Goal: Task Accomplishment & Management: Use online tool/utility

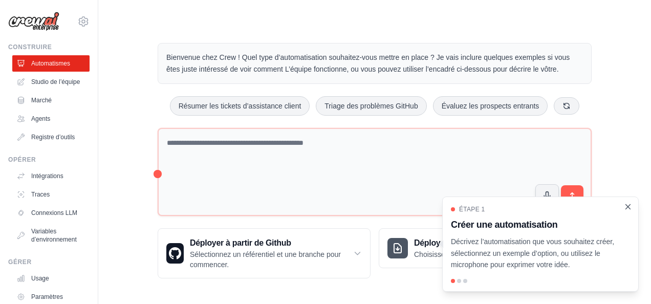
click at [629, 204] on icon "Fermer la procédure pas à pas" at bounding box center [627, 206] width 9 height 9
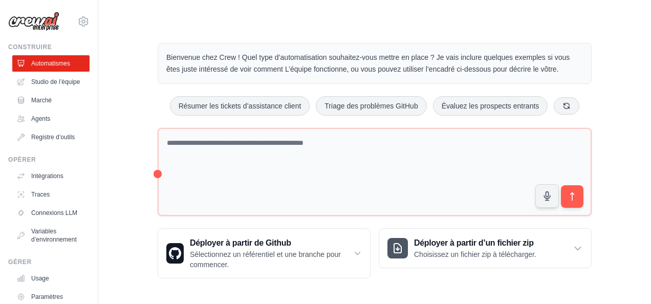
click at [628, 215] on div "Bienvenue chez Crew ! Quel type d’automatisation souhaitez-vous mettre en place…" at bounding box center [375, 161] width 520 height 268
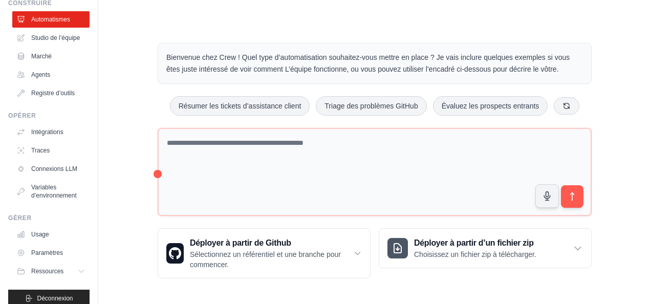
scroll to position [63, 0]
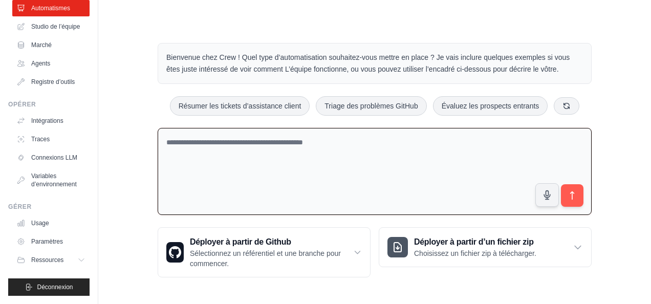
click at [235, 150] on textarea at bounding box center [375, 171] width 434 height 87
paste textarea "**********"
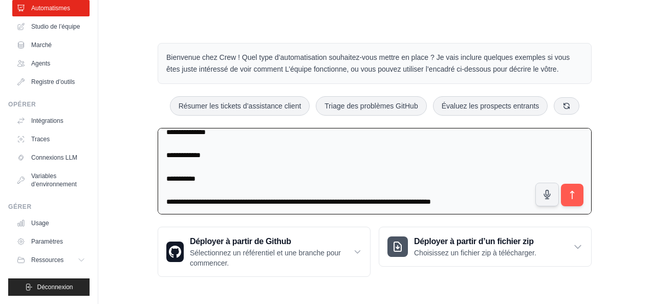
scroll to position [0, 0]
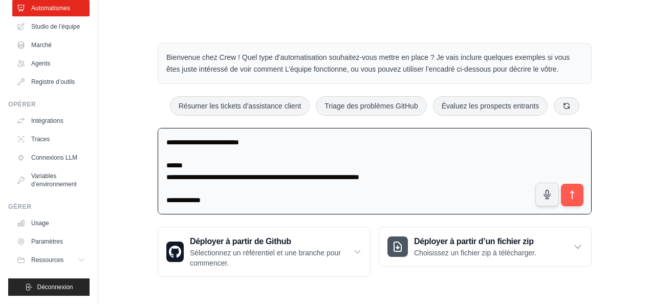
drag, startPoint x: 503, startPoint y: 200, endPoint x: 138, endPoint y: 168, distance: 366.7
click at [138, 168] on div "Bienvenue chez Crew ! Quel type d’automatisation souhaitez-vous mettre en place…" at bounding box center [375, 160] width 520 height 267
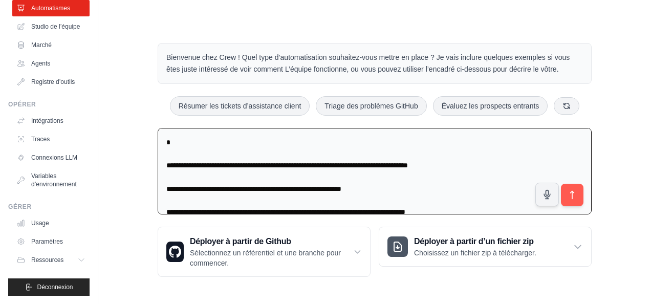
type textarea "**********"
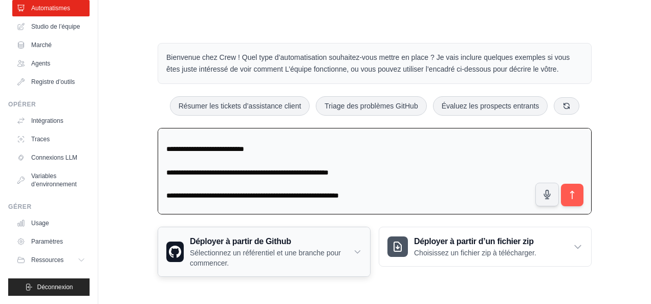
scroll to position [128, 0]
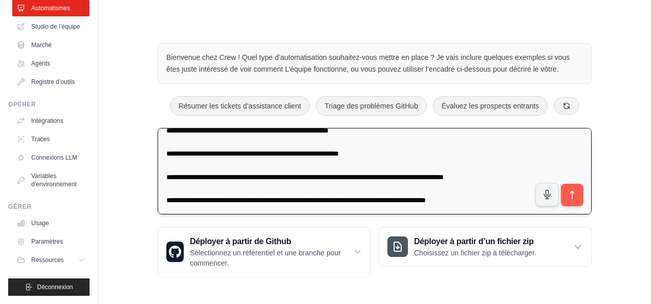
drag, startPoint x: 166, startPoint y: 137, endPoint x: 515, endPoint y: 200, distance: 355.0
click at [515, 200] on textarea "**********" at bounding box center [375, 171] width 434 height 87
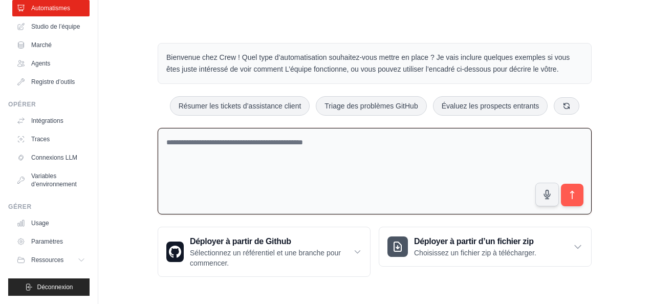
scroll to position [0, 0]
paste textarea "**********"
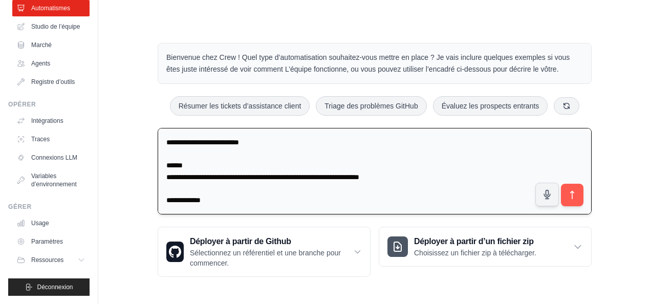
scroll to position [479, 0]
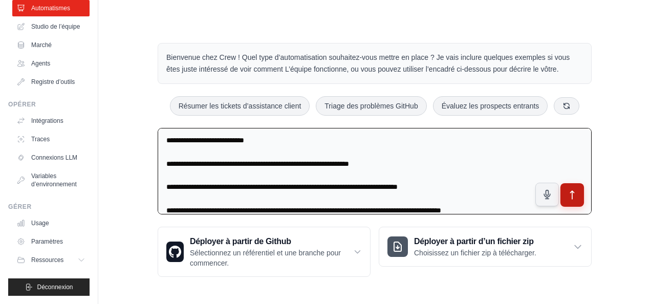
type textarea "**********"
click at [574, 197] on icon "submit" at bounding box center [572, 195] width 11 height 11
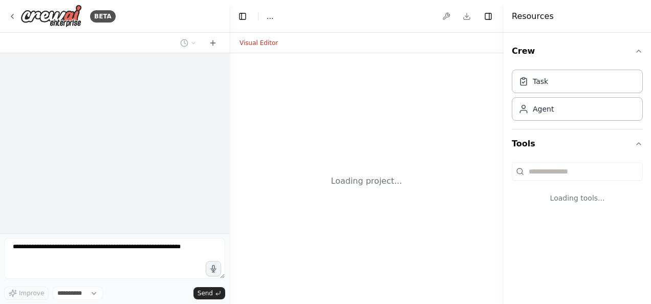
select select "****"
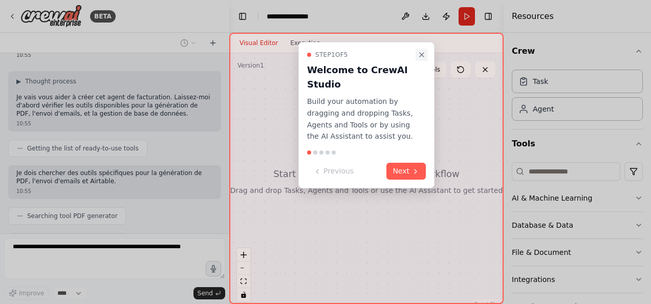
scroll to position [330, 0]
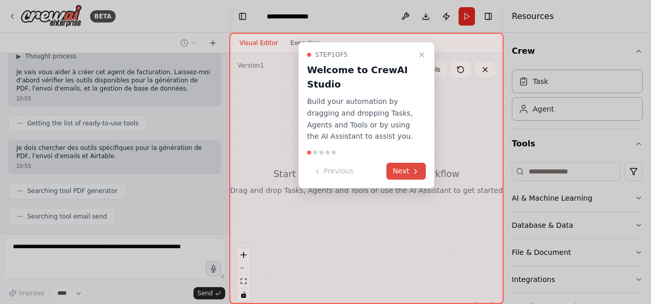
click at [408, 169] on button "Next" at bounding box center [405, 171] width 39 height 17
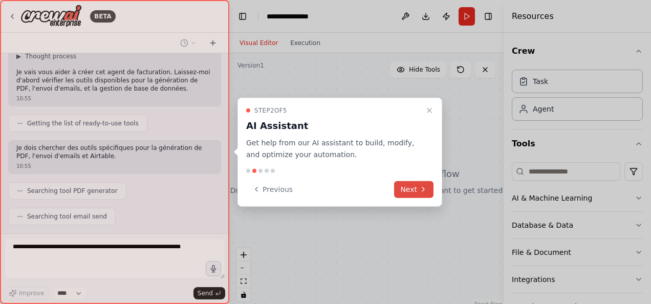
scroll to position [355, 0]
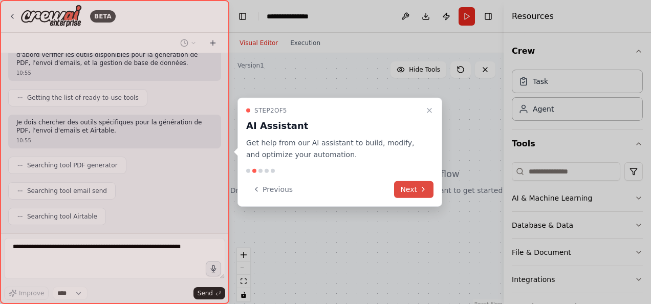
click at [406, 190] on button "Next" at bounding box center [413, 189] width 39 height 17
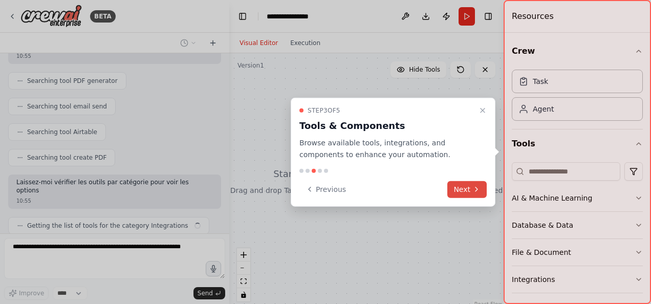
scroll to position [448, 0]
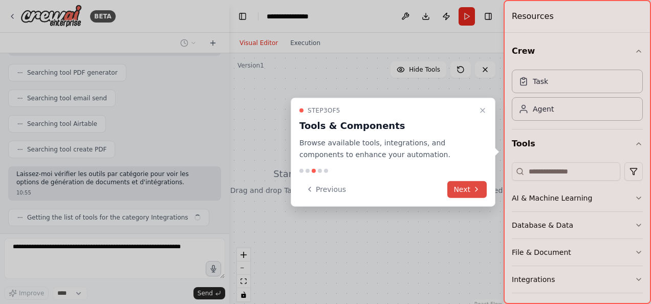
click at [458, 188] on button "Next" at bounding box center [466, 189] width 39 height 17
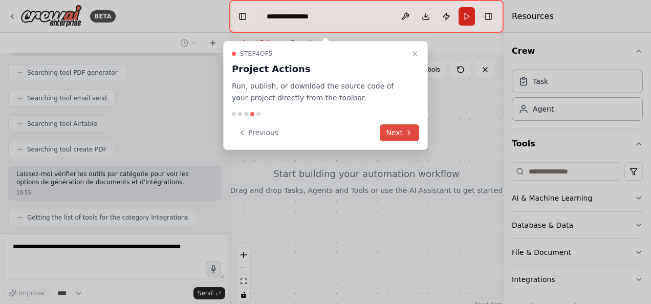
click at [393, 140] on button "Next" at bounding box center [399, 132] width 39 height 17
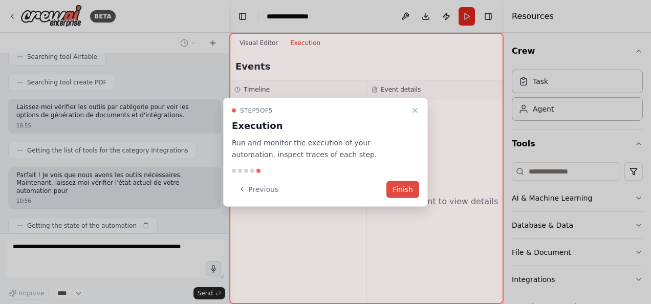
click at [406, 190] on button "Finish" at bounding box center [402, 189] width 33 height 17
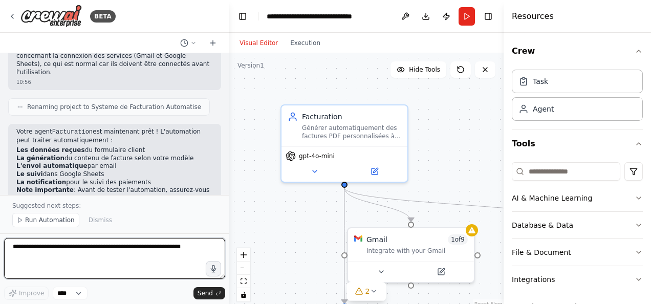
scroll to position [1339, 0]
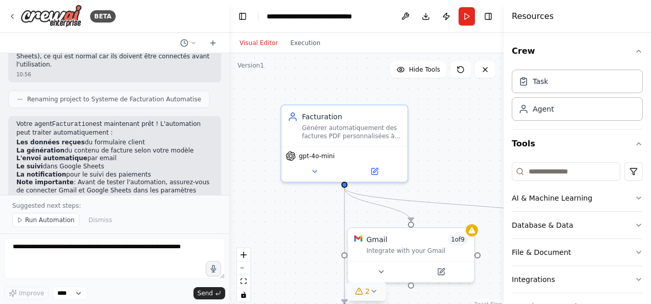
click at [370, 294] on icon at bounding box center [373, 291] width 8 height 8
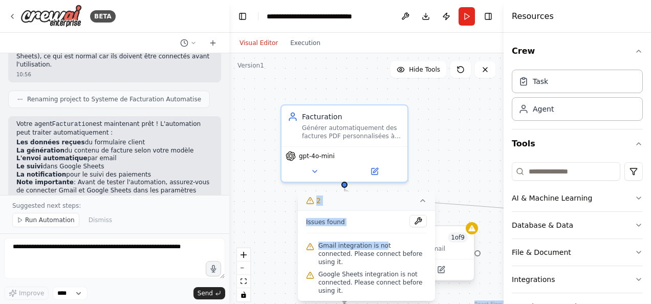
drag, startPoint x: 380, startPoint y: 254, endPoint x: 463, endPoint y: 245, distance: 83.5
click at [463, 245] on div "Version 1 Hide Tools .deletable-edge-delete-btn { width: 20px; height: 20px; bo…" at bounding box center [366, 181] width 274 height 256
click at [463, 245] on div "Integrate with your Gmail" at bounding box center [421, 249] width 101 height 8
click at [423, 205] on icon at bounding box center [423, 200] width 8 height 8
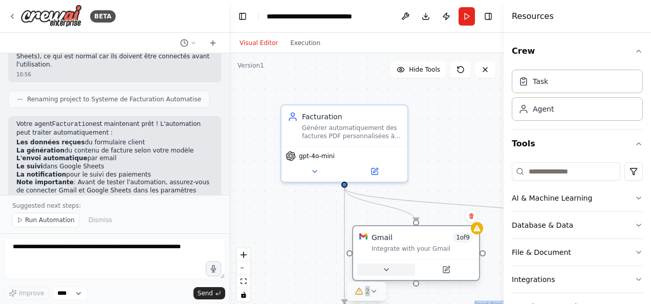
click at [387, 268] on icon at bounding box center [386, 270] width 8 height 8
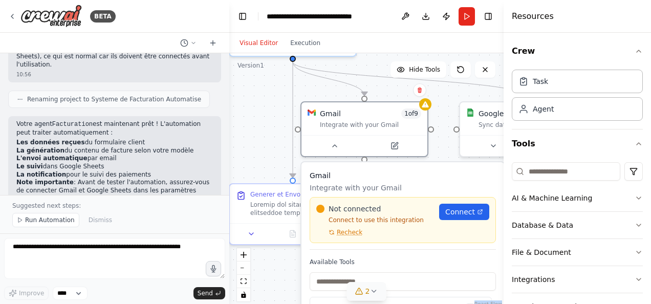
drag, startPoint x: 309, startPoint y: 263, endPoint x: 256, endPoint y: 137, distance: 137.1
click at [256, 137] on div ".deletable-edge-delete-btn { width: 20px; height: 20px; border: 0px solid #ffff…" at bounding box center [366, 181] width 274 height 256
click at [241, 283] on icon "fit view" at bounding box center [243, 281] width 6 height 6
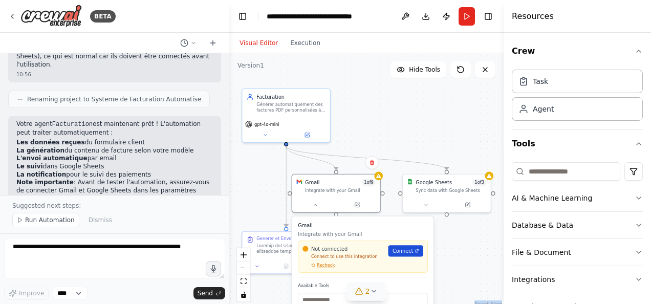
click at [407, 255] on link "Connect" at bounding box center [405, 250] width 35 height 11
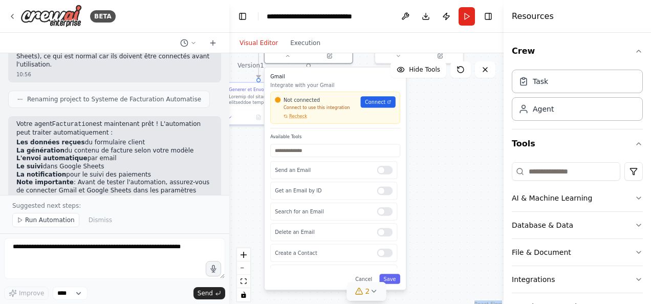
drag, startPoint x: 454, startPoint y: 266, endPoint x: 427, endPoint y: 117, distance: 151.4
click at [427, 117] on div ".deletable-edge-delete-btn { width: 20px; height: 20px; border: 0px solid #ffff…" at bounding box center [366, 181] width 274 height 256
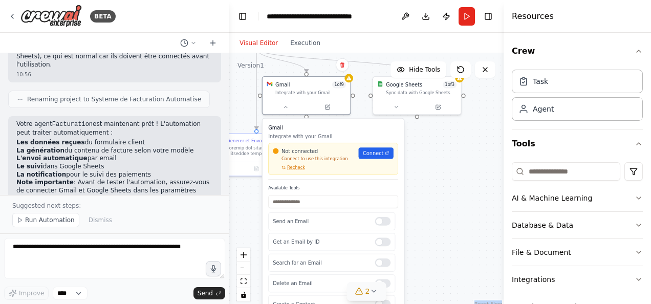
drag, startPoint x: 433, startPoint y: 158, endPoint x: 429, endPoint y: 215, distance: 57.5
click at [429, 215] on div ".deletable-edge-delete-btn { width: 20px; height: 20px; border: 0px solid #ffff…" at bounding box center [366, 181] width 274 height 256
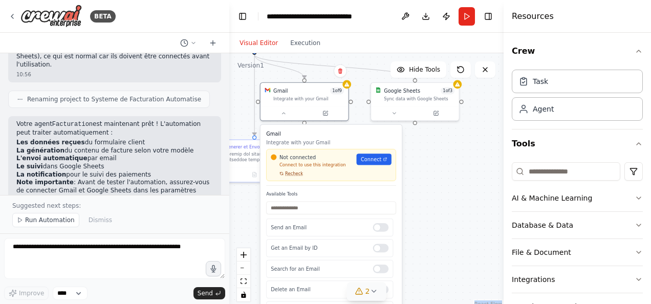
click at [292, 175] on span "Recheck" at bounding box center [294, 174] width 18 height 6
click at [365, 163] on link "Connect" at bounding box center [374, 158] width 35 height 11
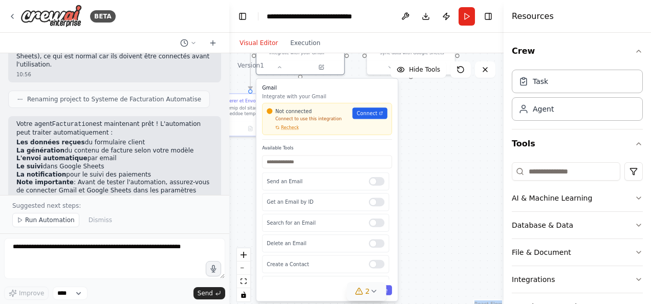
drag, startPoint x: 430, startPoint y: 233, endPoint x: 424, endPoint y: 205, distance: 28.3
click at [424, 205] on div ".deletable-edge-delete-btn { width: 20px; height: 20px; border: 0px solid #ffff…" at bounding box center [366, 181] width 274 height 256
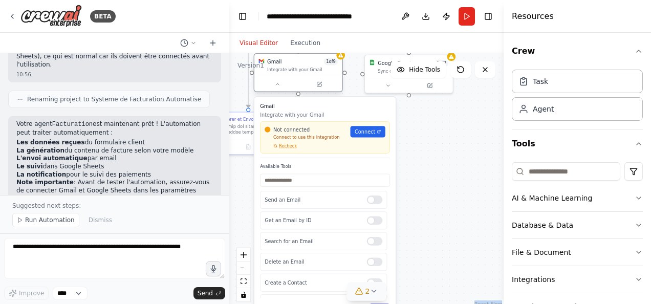
click at [278, 90] on div at bounding box center [297, 84] width 87 height 15
click at [276, 81] on button at bounding box center [277, 84] width 40 height 9
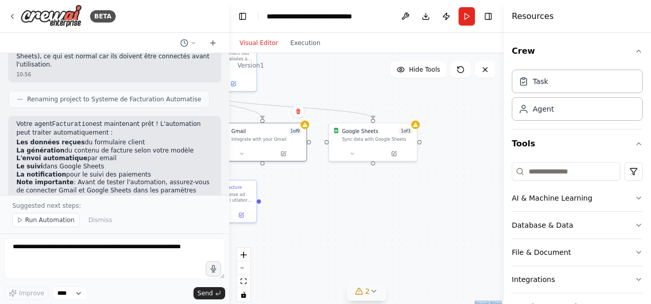
drag, startPoint x: 339, startPoint y: 196, endPoint x: 303, endPoint y: 265, distance: 76.9
click at [303, 265] on div ".deletable-edge-delete-btn { width: 20px; height: 20px; border: 0px solid #ffff…" at bounding box center [366, 181] width 274 height 256
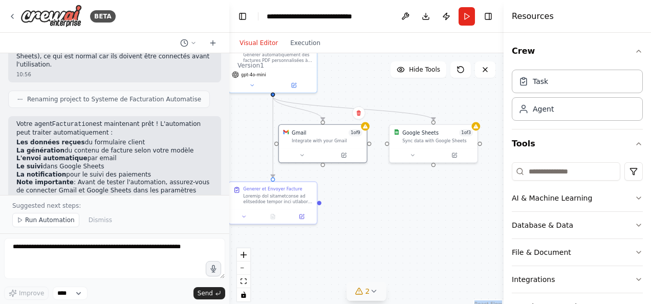
drag, startPoint x: 400, startPoint y: 241, endPoint x: 460, endPoint y: 243, distance: 60.4
click at [460, 243] on div ".deletable-edge-delete-btn { width: 20px; height: 20px; border: 0px solid #ffff…" at bounding box center [366, 181] width 274 height 256
click at [461, 133] on span "1 of 3" at bounding box center [466, 131] width 14 height 7
click at [415, 153] on icon at bounding box center [412, 154] width 6 height 6
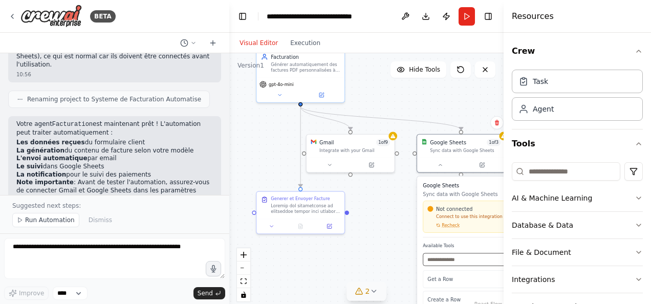
drag, startPoint x: 376, startPoint y: 211, endPoint x: 403, endPoint y: 221, distance: 29.0
click at [403, 221] on div ".deletable-edge-delete-btn { width: 20px; height: 20px; border: 0px solid #ffff…" at bounding box center [366, 181] width 274 height 256
click at [228, 180] on div "BETA Nom de l’agent : Facturation Rôle : Cet agent reçoit automatiquement les i…" at bounding box center [325, 152] width 651 height 304
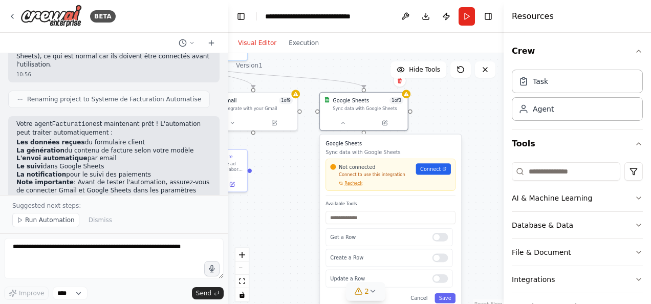
drag, startPoint x: 279, startPoint y: 169, endPoint x: 184, endPoint y: 126, distance: 104.2
click at [184, 126] on div "BETA Nom de l’agent : Facturation Rôle : Cet agent reçoit automatiquement les i…" at bounding box center [325, 152] width 651 height 304
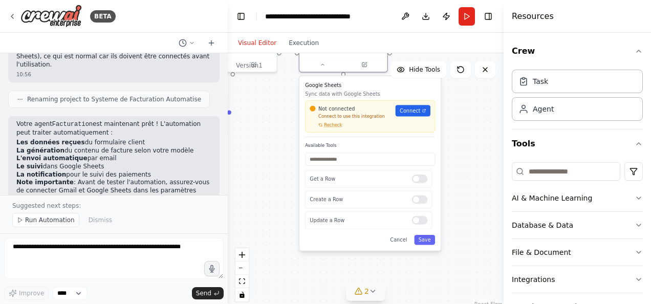
drag, startPoint x: 271, startPoint y: 175, endPoint x: 251, endPoint y: 117, distance: 61.8
click at [251, 117] on div ".deletable-edge-delete-btn { width: 20px; height: 20px; border: 0px solid #ffff…" at bounding box center [366, 181] width 276 height 256
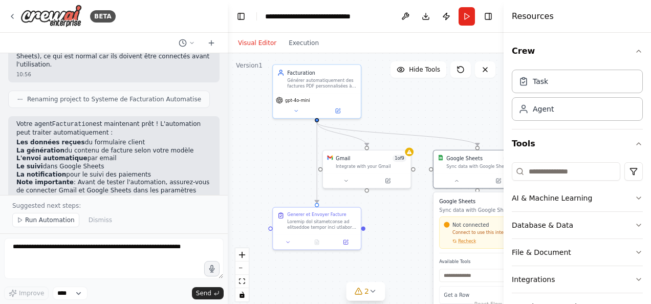
drag, startPoint x: 265, startPoint y: 149, endPoint x: 366, endPoint y: 254, distance: 145.1
click at [366, 254] on div ".deletable-edge-delete-btn { width: 20px; height: 20px; border: 0px solid #ffff…" at bounding box center [366, 181] width 276 height 256
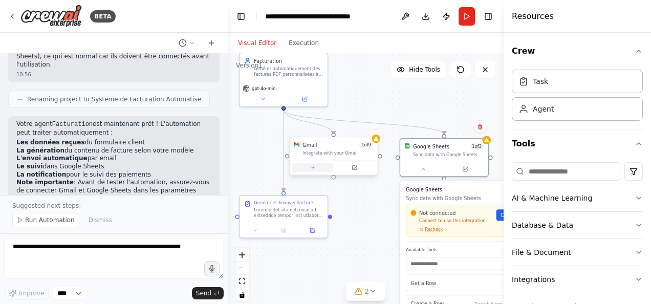
click at [316, 170] on button at bounding box center [313, 167] width 40 height 9
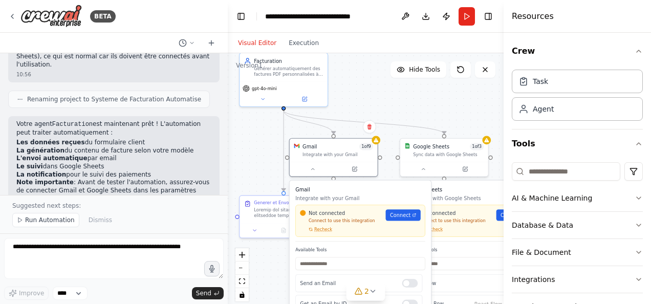
click at [406, 221] on div "Not connected Connect to use this integration Recheck Connect" at bounding box center [360, 220] width 121 height 23
click at [396, 216] on span "Connect" at bounding box center [400, 214] width 20 height 7
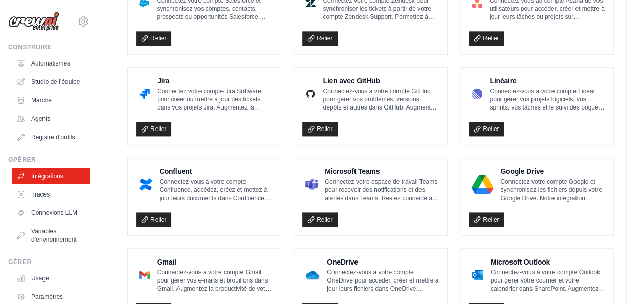
scroll to position [651, 0]
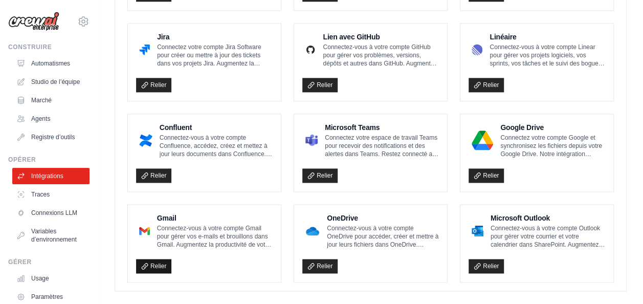
click at [159, 262] on font "Relier" at bounding box center [158, 266] width 16 height 8
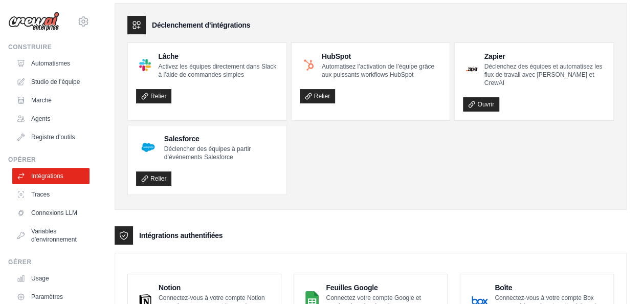
scroll to position [0, 0]
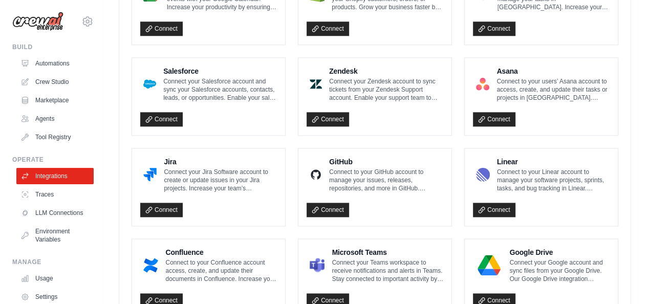
scroll to position [689, 0]
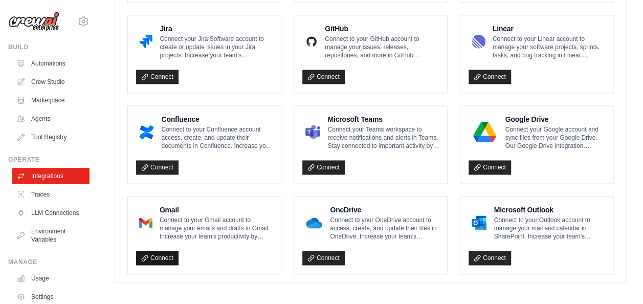
click at [152, 251] on link "Connect" at bounding box center [157, 258] width 42 height 14
